Goal: Task Accomplishment & Management: Use online tool/utility

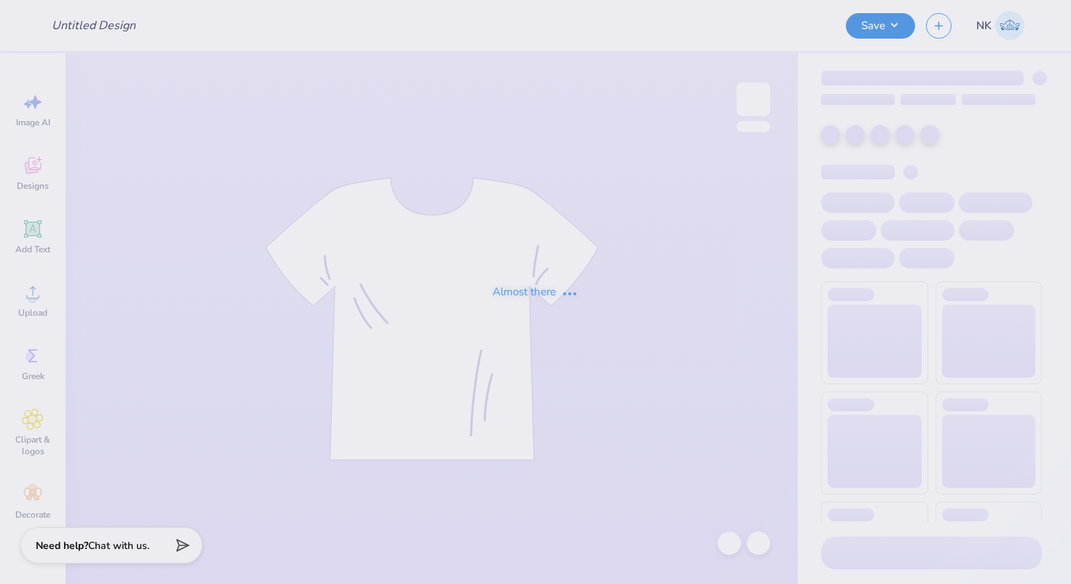
type input "Graffiti Eclipse Merch Idea"
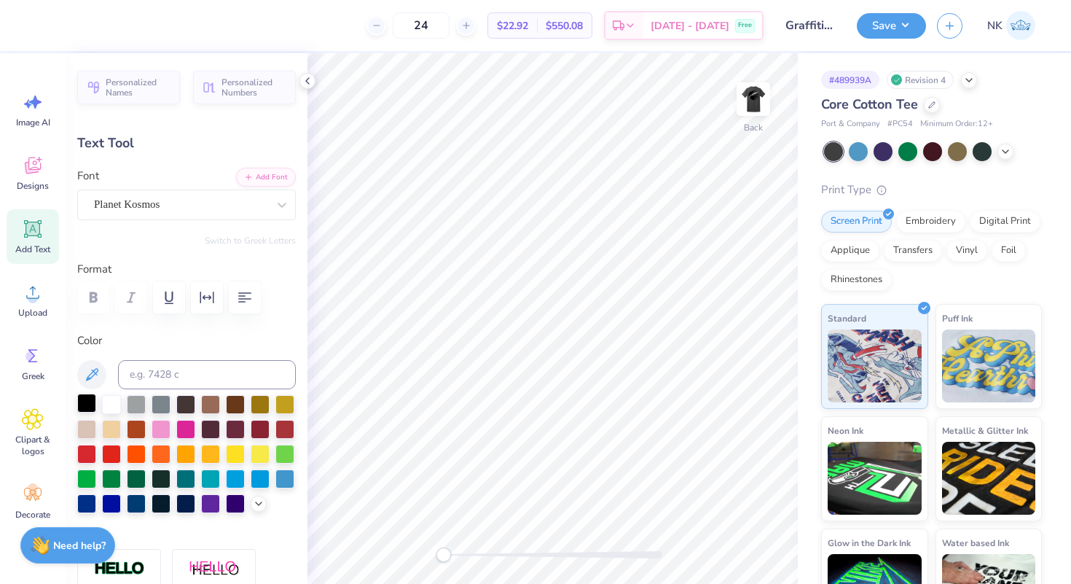
click at [83, 399] on div at bounding box center [86, 403] width 19 height 19
click at [894, 26] on button "Save" at bounding box center [891, 24] width 69 height 26
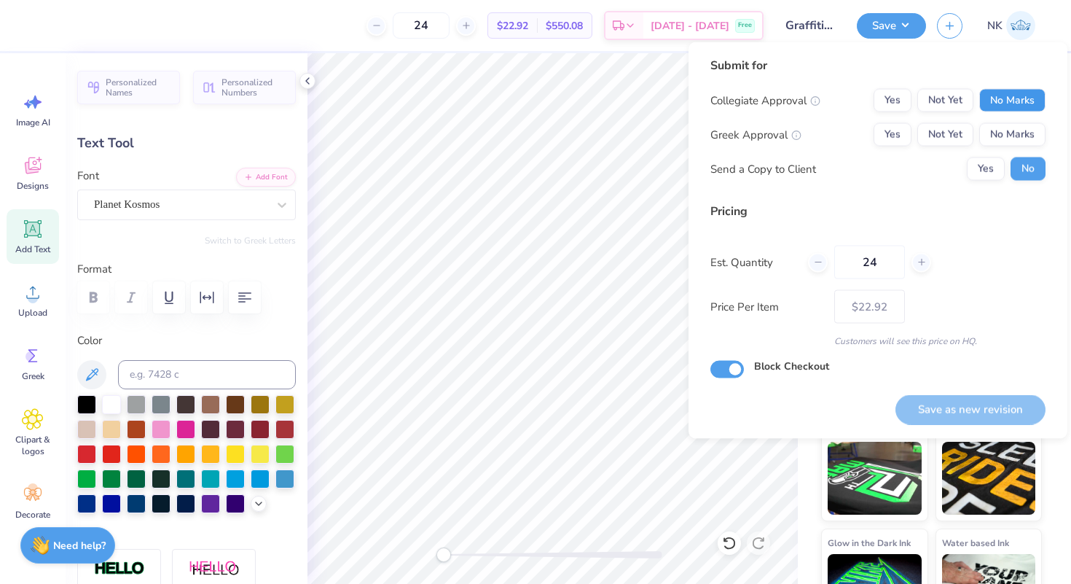
click at [988, 105] on button "No Marks" at bounding box center [1013, 100] width 66 height 23
click at [1007, 132] on button "No Marks" at bounding box center [1013, 134] width 66 height 23
click at [939, 400] on button "Save as new revision" at bounding box center [971, 409] width 150 height 30
type input "$22.92"
